Goal: Task Accomplishment & Management: Use online tool/utility

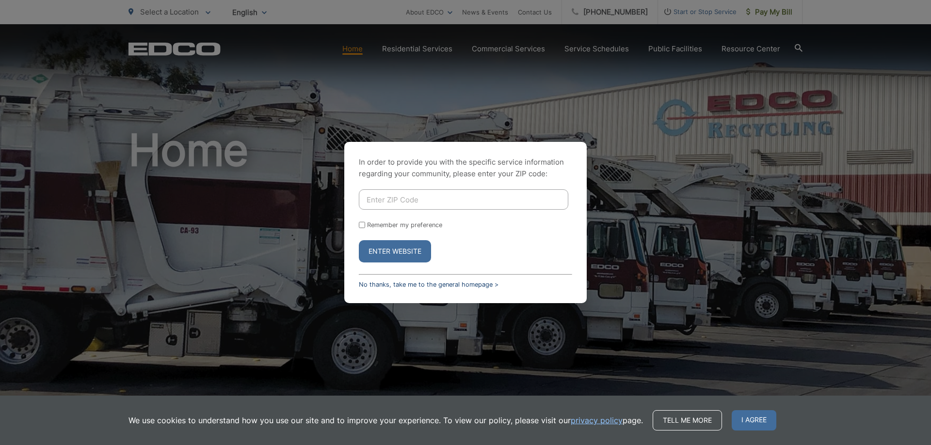
click at [465, 286] on link "No thanks, take me to the general homepage >" at bounding box center [429, 284] width 140 height 7
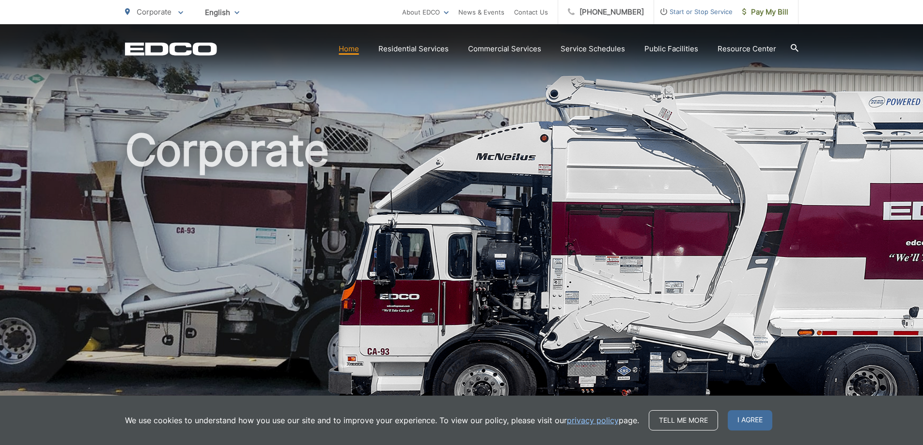
scroll to position [291, 0]
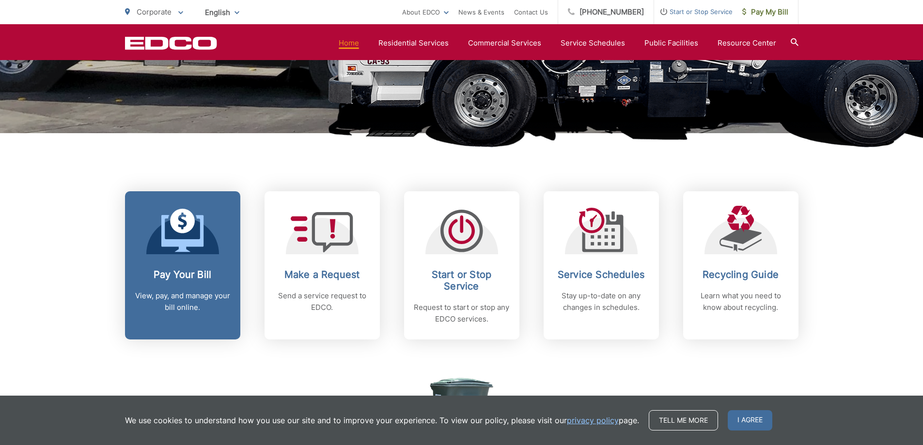
click at [155, 273] on h2 "Pay Your Bill" at bounding box center [183, 275] width 96 height 12
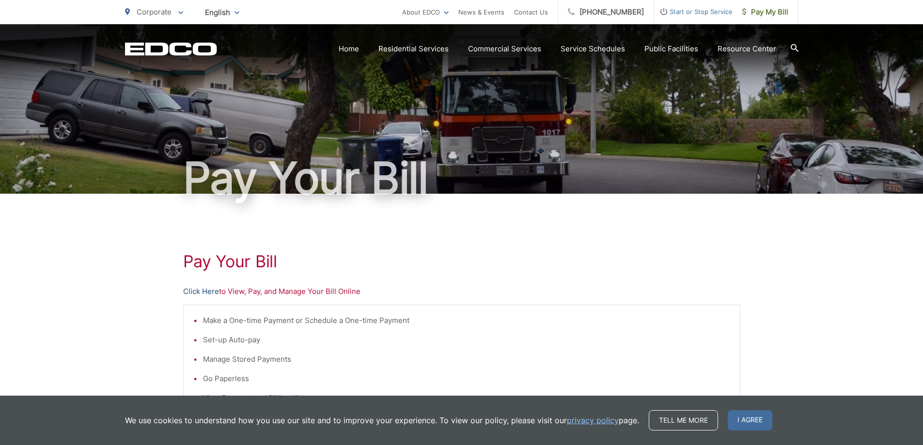
click at [206, 289] on link "Click Here" at bounding box center [201, 292] width 36 height 12
